Goal: Find specific page/section: Find specific page/section

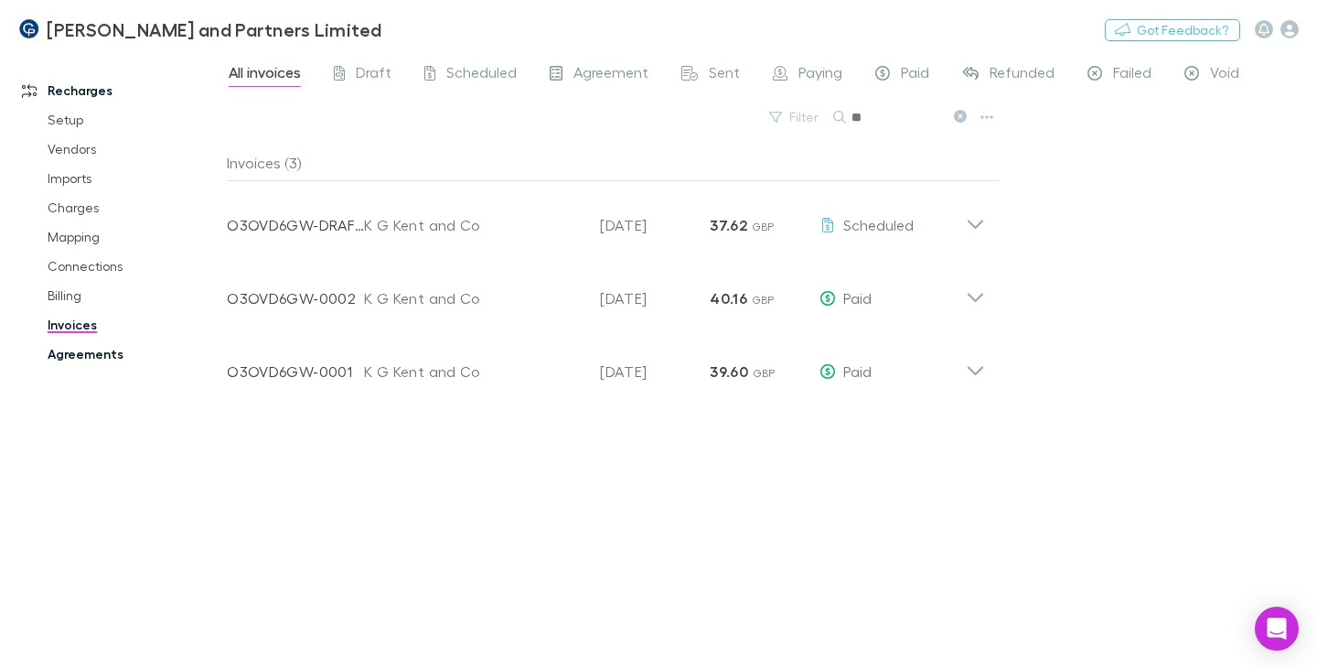
click at [75, 356] on link "Agreements" at bounding box center [133, 353] width 208 height 29
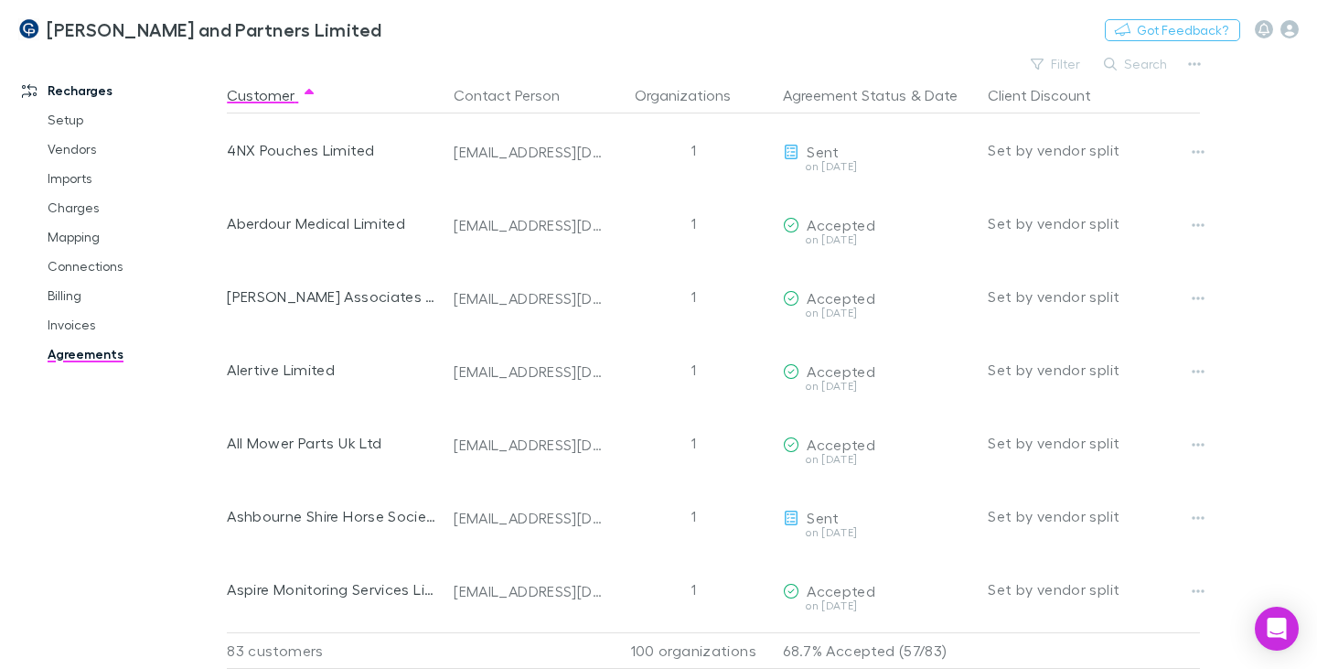
click at [1119, 68] on button "Search" at bounding box center [1136, 64] width 83 height 22
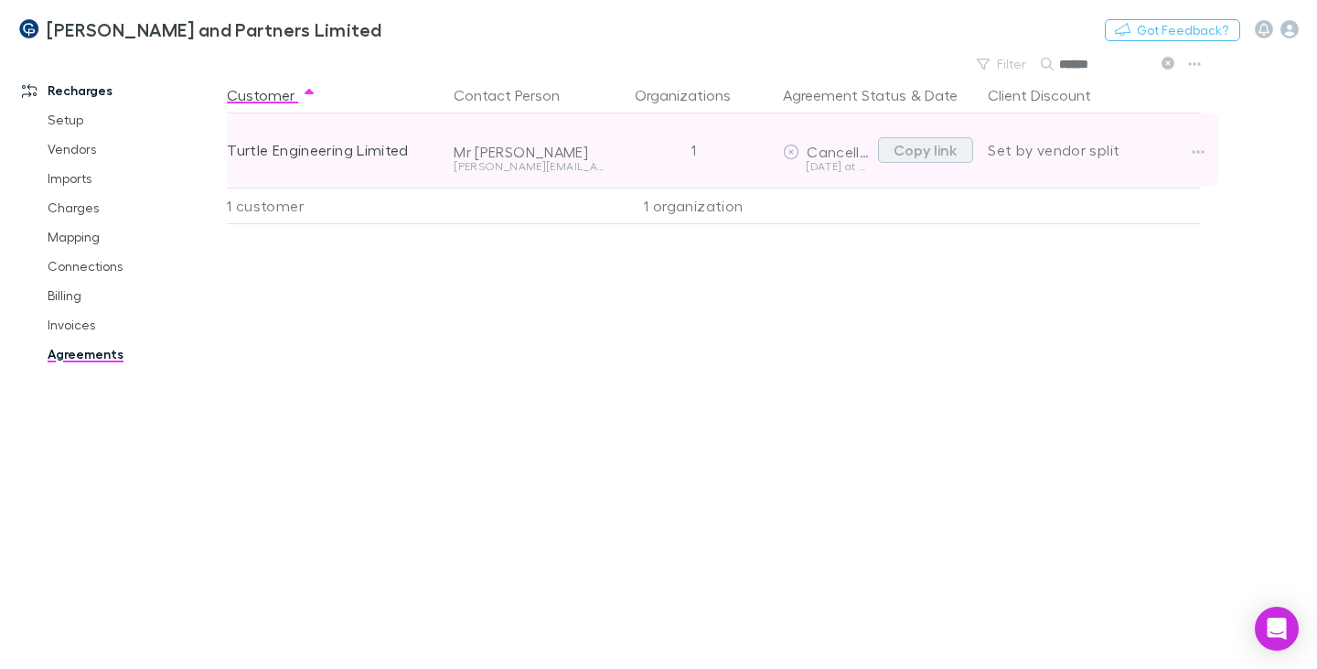
type input "******"
drag, startPoint x: 907, startPoint y: 150, endPoint x: 922, endPoint y: 151, distance: 14.7
click at [907, 151] on button "Copy link" at bounding box center [925, 150] width 95 height 26
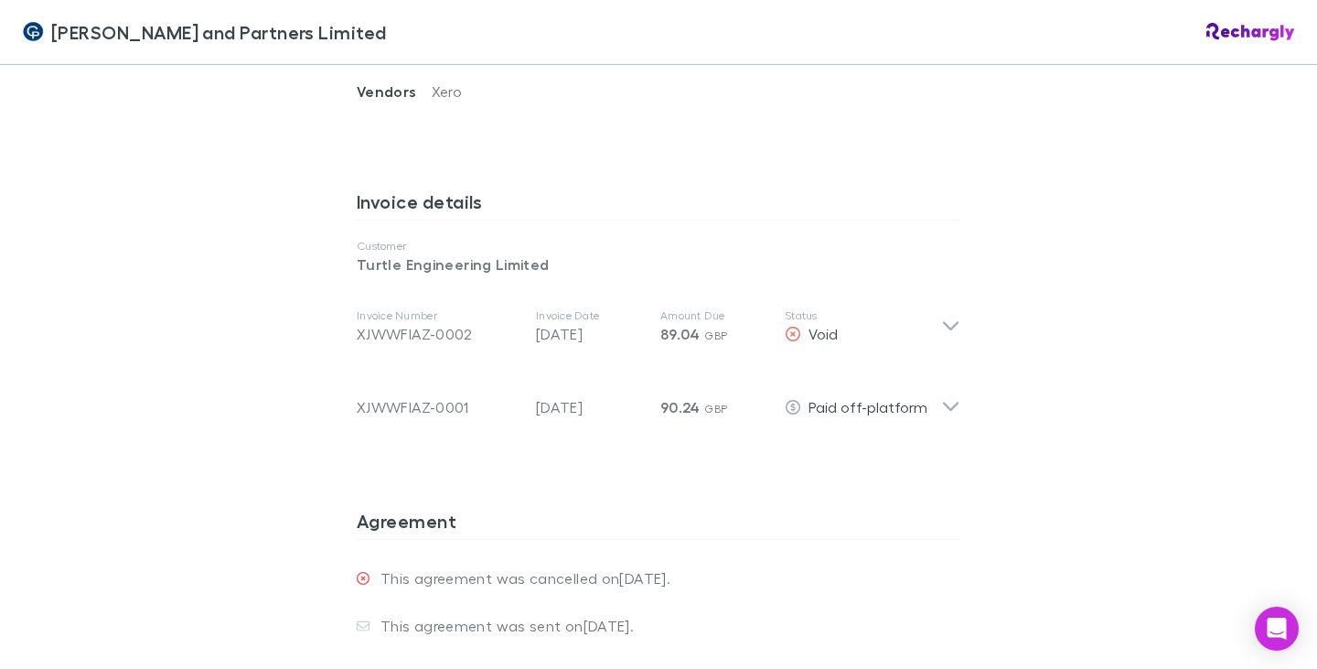
scroll to position [915, 0]
